Goal: Task Accomplishment & Management: Complete application form

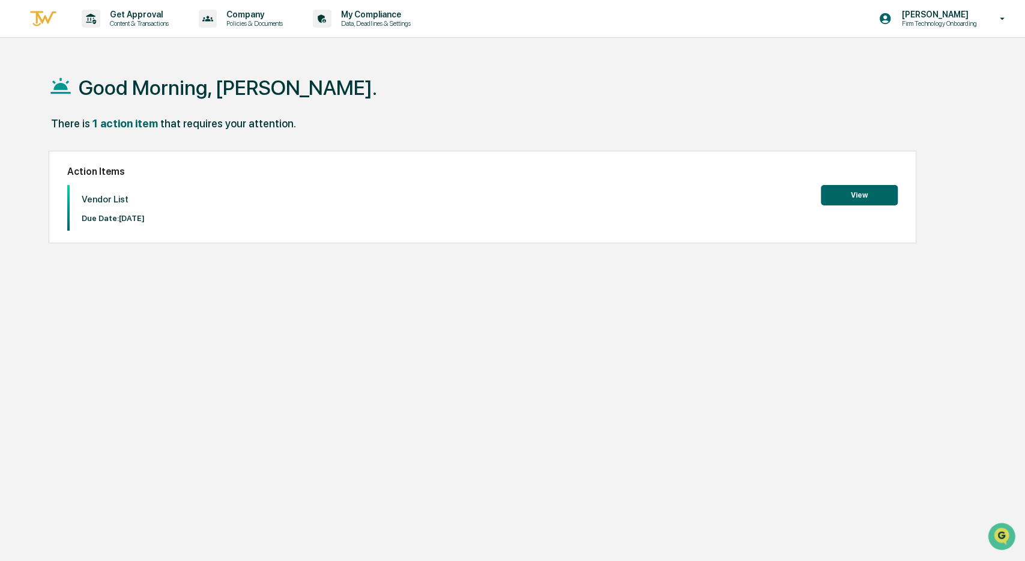
click at [850, 191] on button "View" at bounding box center [859, 195] width 77 height 20
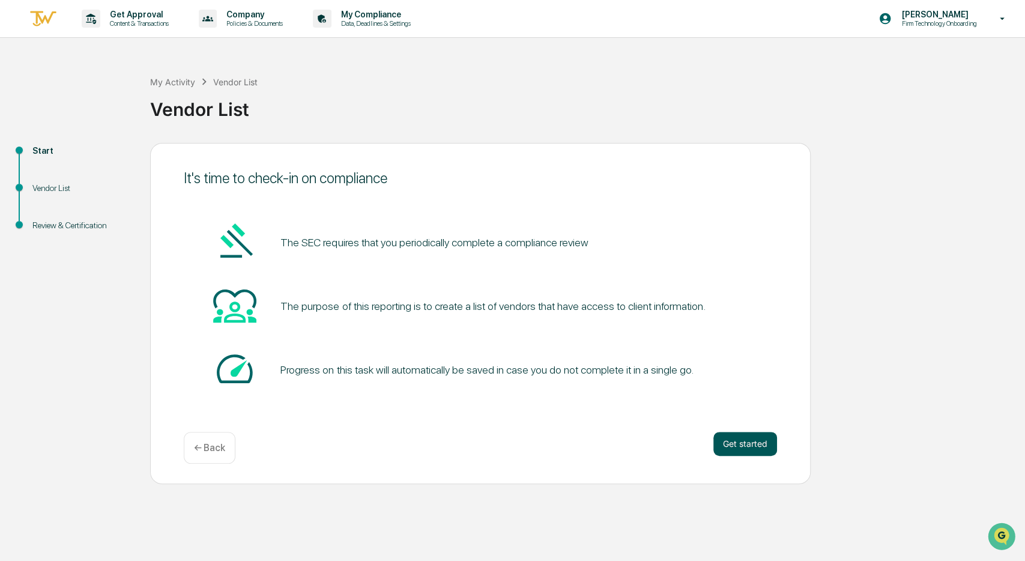
click at [746, 445] on button "Get started" at bounding box center [745, 444] width 64 height 24
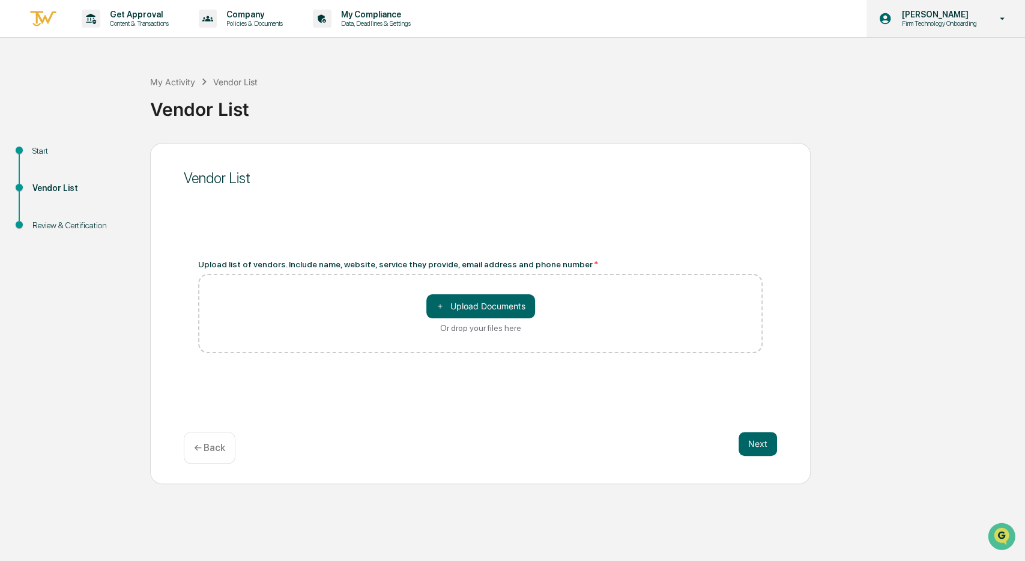
click at [1003, 16] on icon at bounding box center [1002, 18] width 21 height 11
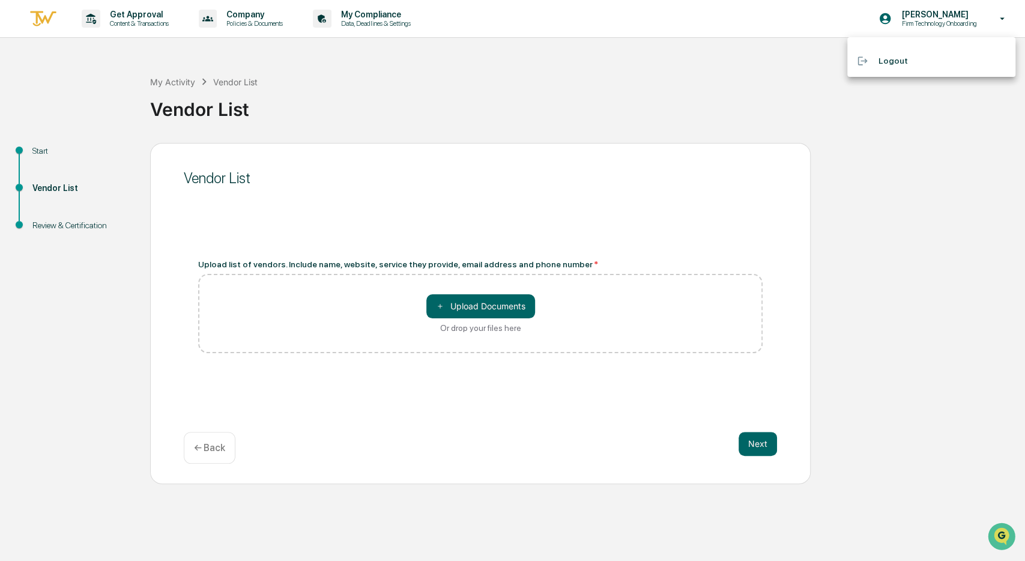
click at [334, 18] on div at bounding box center [512, 280] width 1025 height 561
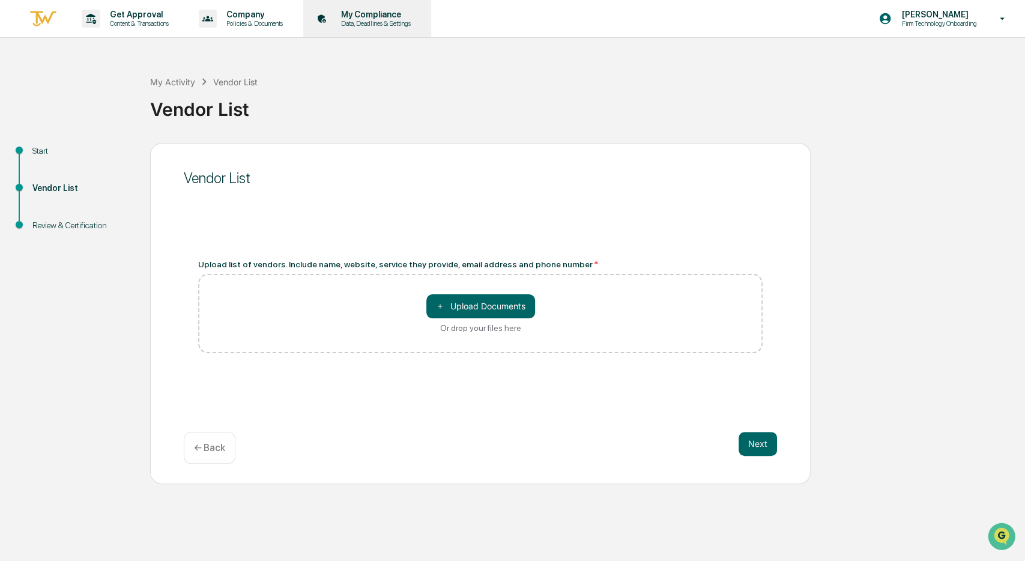
click at [331, 17] on p "My Compliance" at bounding box center [373, 15] width 85 height 10
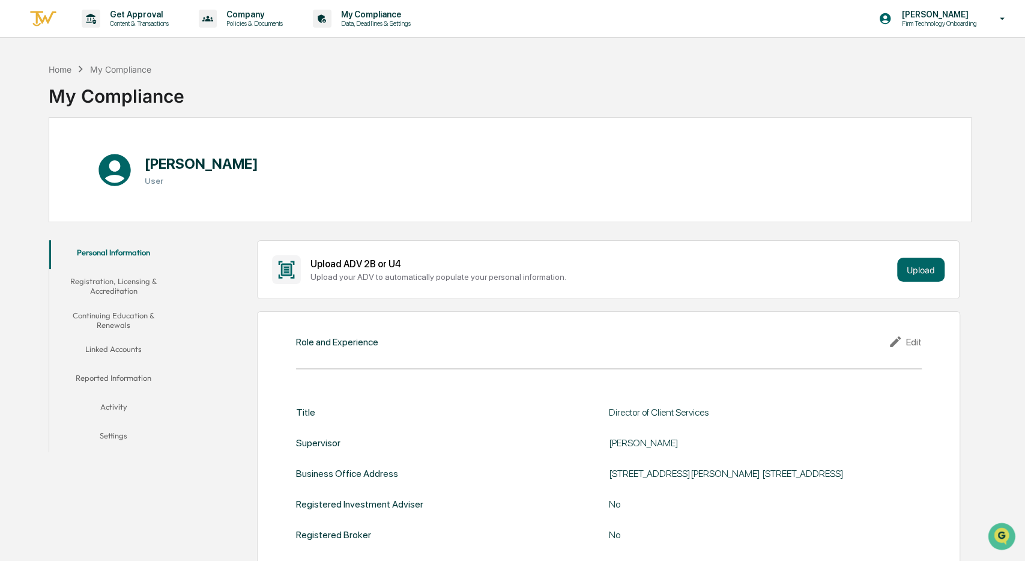
scroll to position [50, 0]
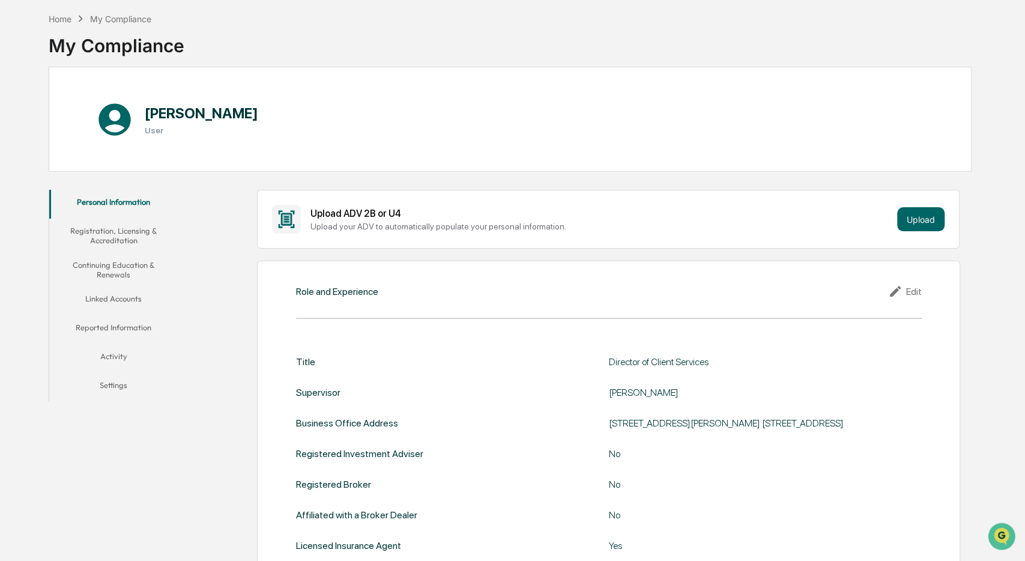
click at [130, 315] on button "Reported Information" at bounding box center [113, 329] width 128 height 29
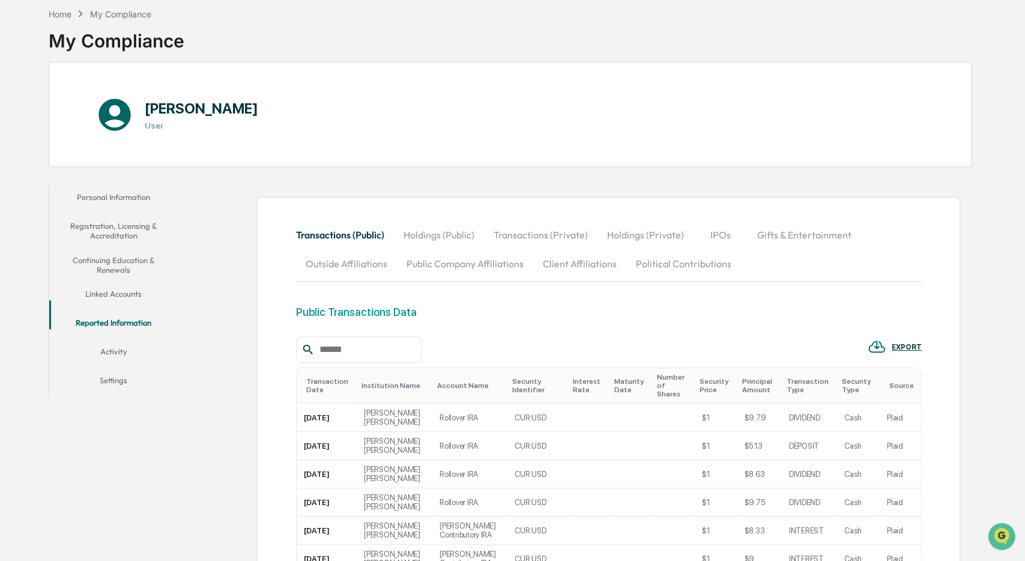
scroll to position [50, 0]
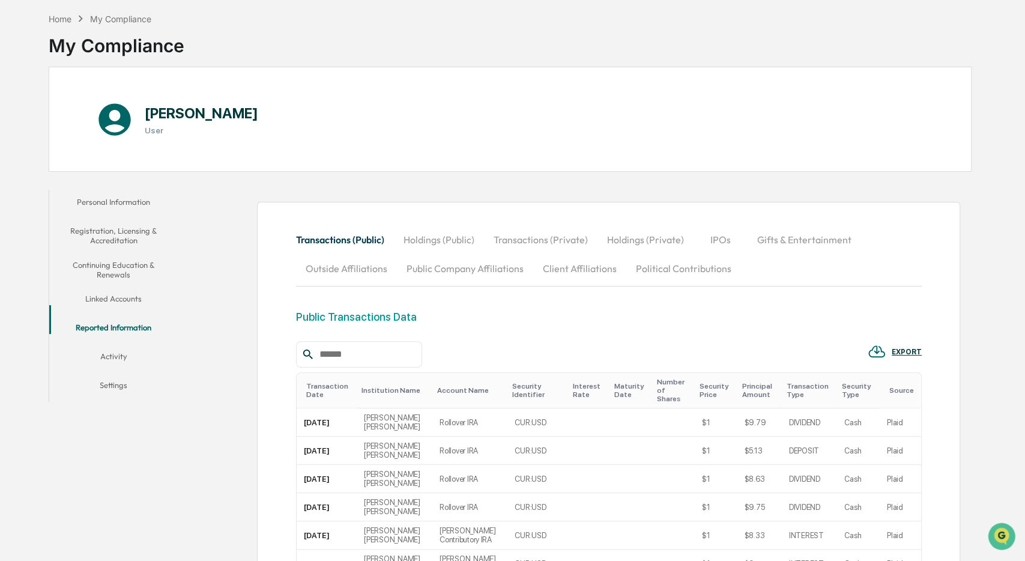
click at [64, 13] on div "Home My Compliance My Compliance" at bounding box center [117, 37] width 136 height 60
click at [62, 19] on div "Home" at bounding box center [60, 19] width 23 height 10
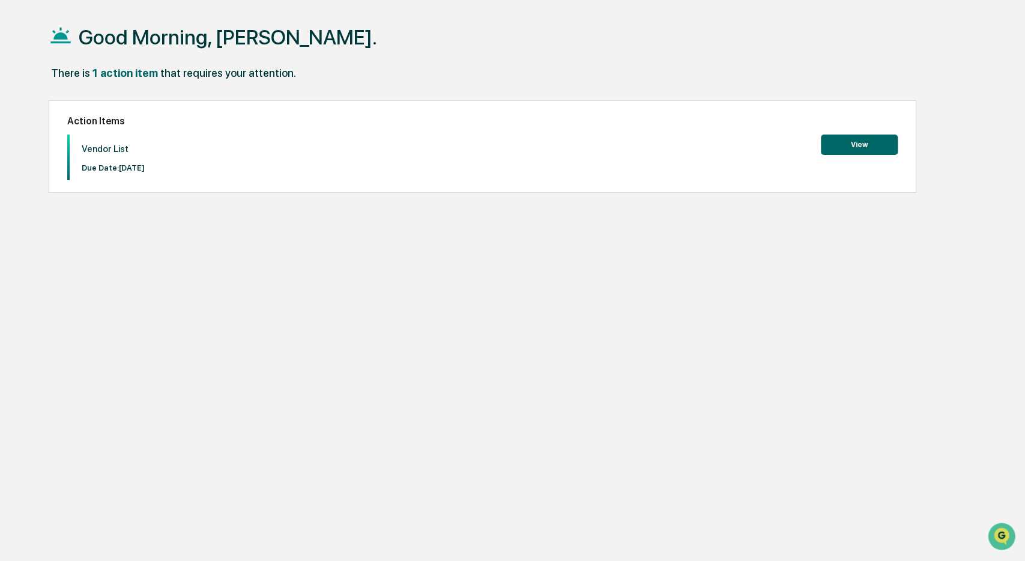
click at [863, 146] on button "View" at bounding box center [859, 144] width 77 height 20
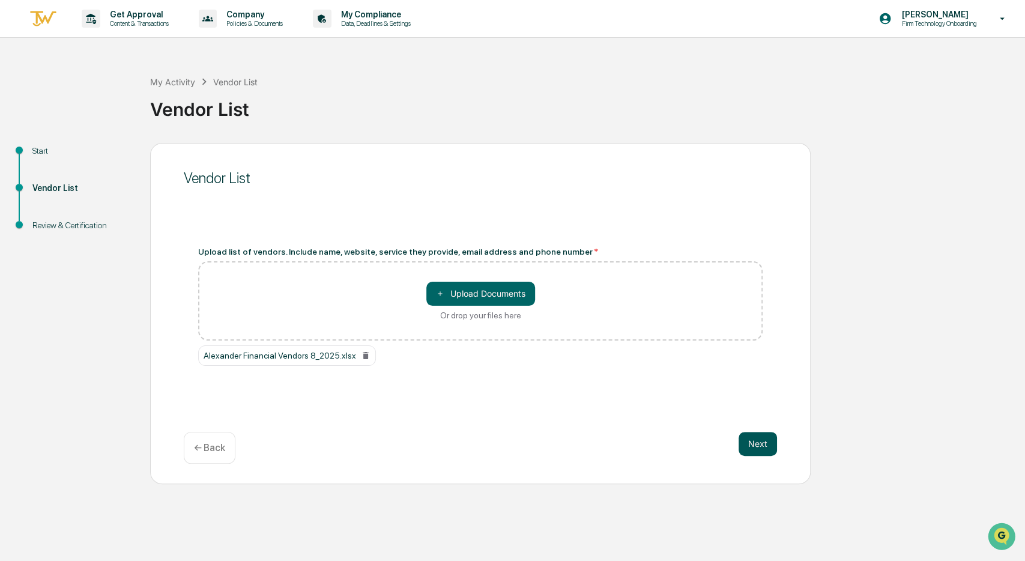
click at [754, 453] on button "Next" at bounding box center [757, 444] width 38 height 24
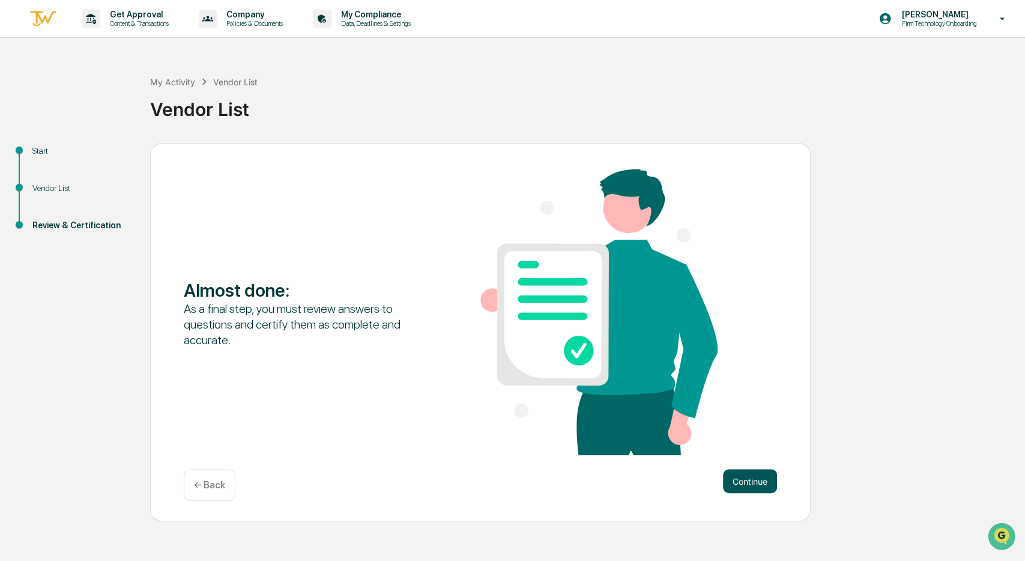
click at [739, 479] on button "Continue" at bounding box center [750, 481] width 54 height 24
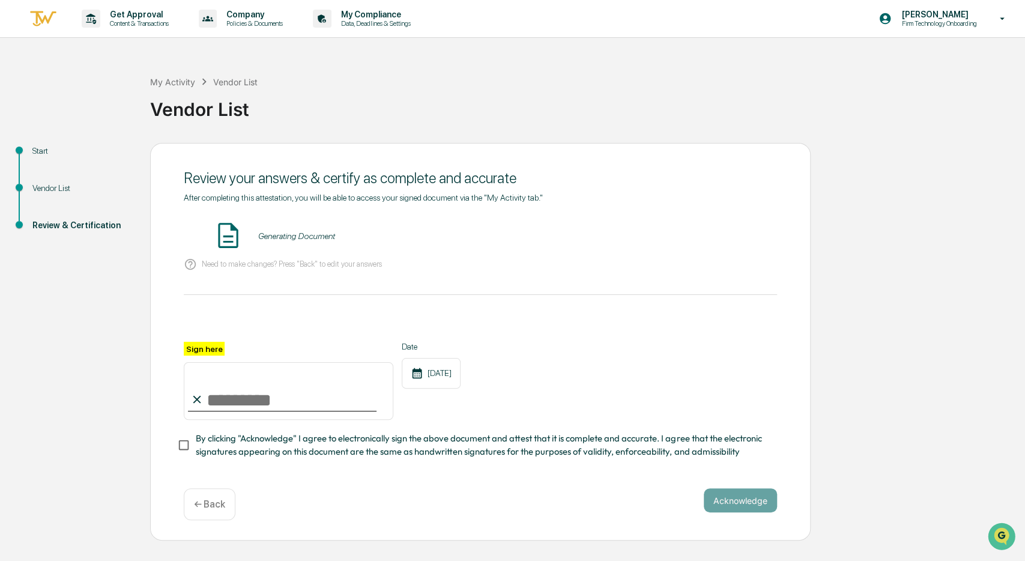
click at [276, 388] on input "Sign here" at bounding box center [289, 391] width 210 height 58
type input "**********"
click at [735, 496] on button "Acknowledge" at bounding box center [740, 500] width 73 height 24
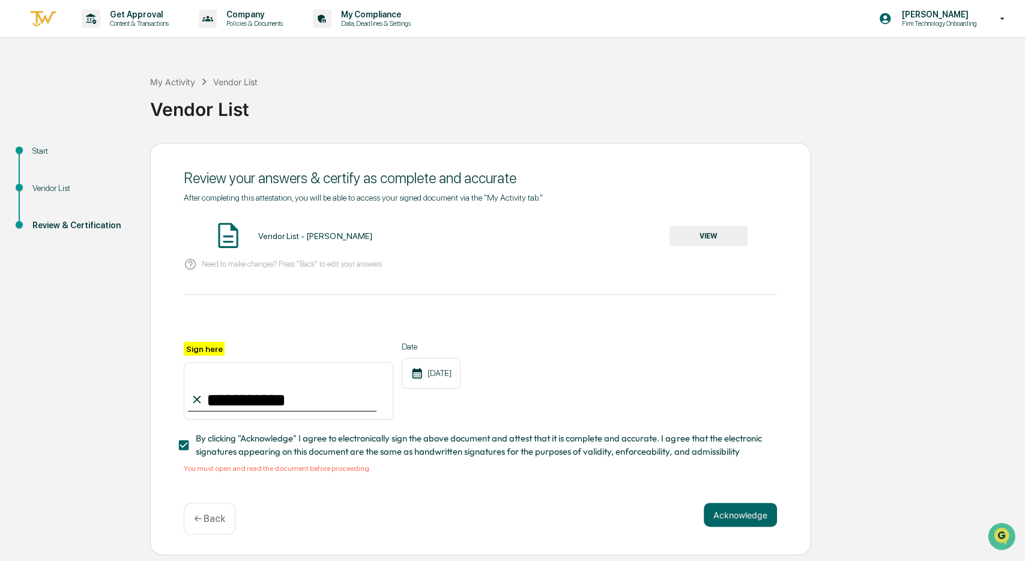
click at [713, 231] on button "VIEW" at bounding box center [708, 236] width 78 height 20
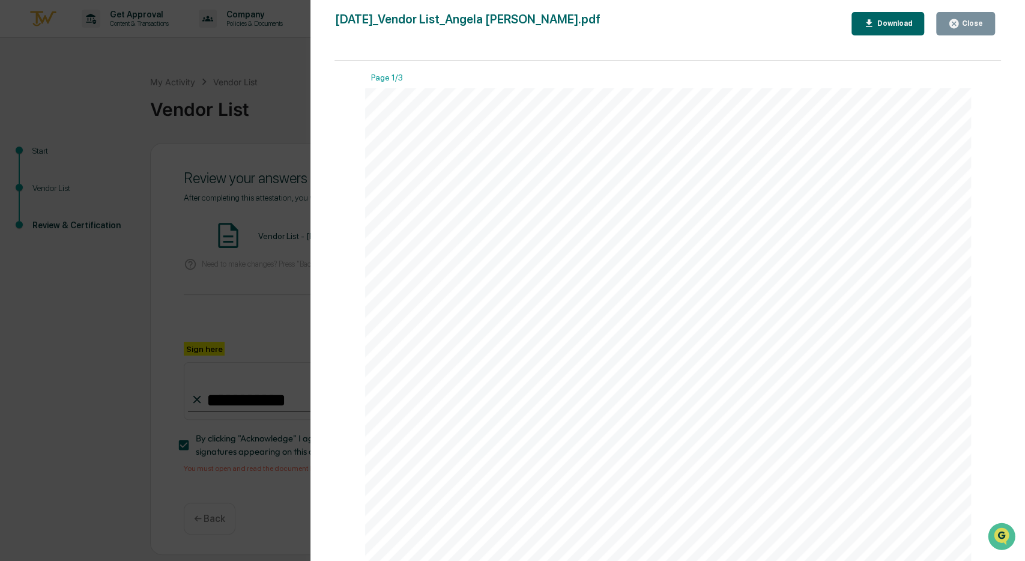
click at [890, 13] on button "Download" at bounding box center [887, 23] width 73 height 23
click at [954, 23] on icon "button" at bounding box center [953, 23] width 9 height 9
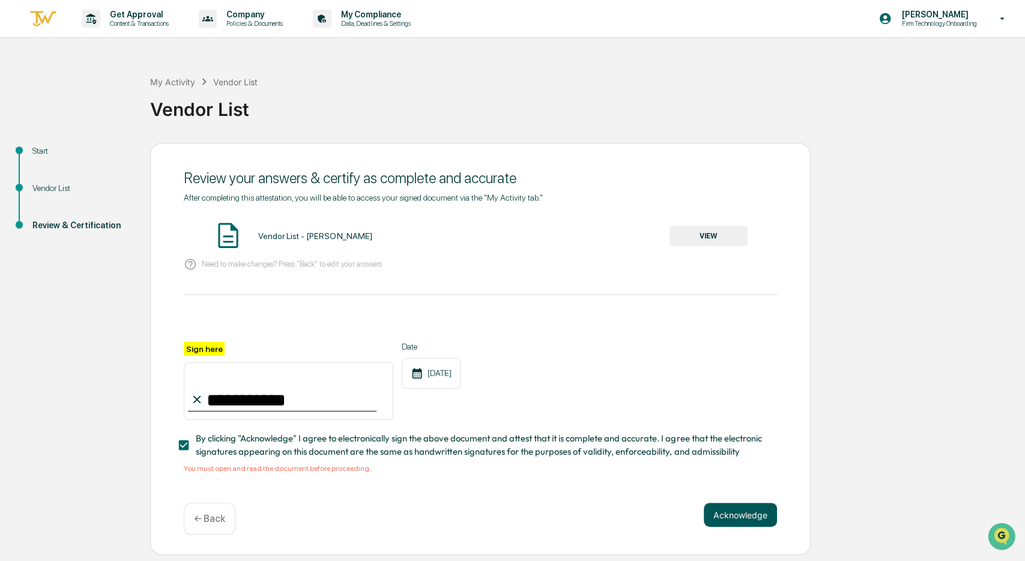
click at [740, 507] on button "Acknowledge" at bounding box center [740, 514] width 73 height 24
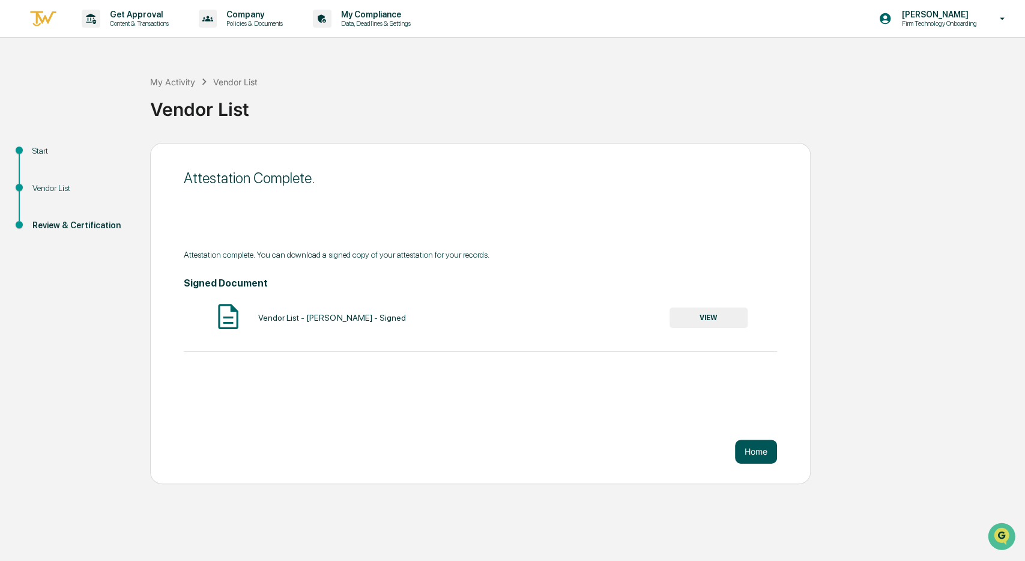
click at [747, 448] on button "Home" at bounding box center [756, 451] width 42 height 24
